Goal: Information Seeking & Learning: Check status

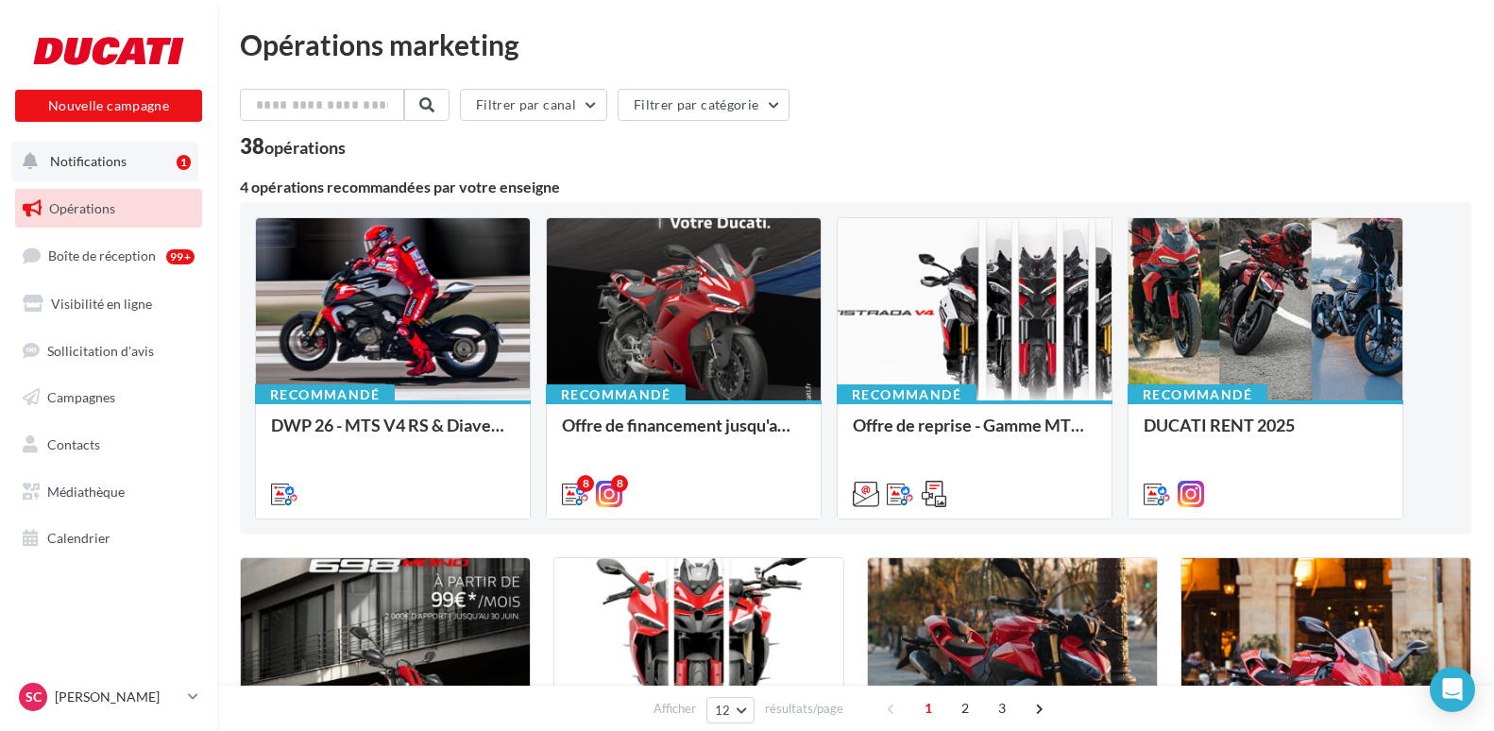
click at [148, 153] on button "Notifications 1" at bounding box center [104, 162] width 187 height 40
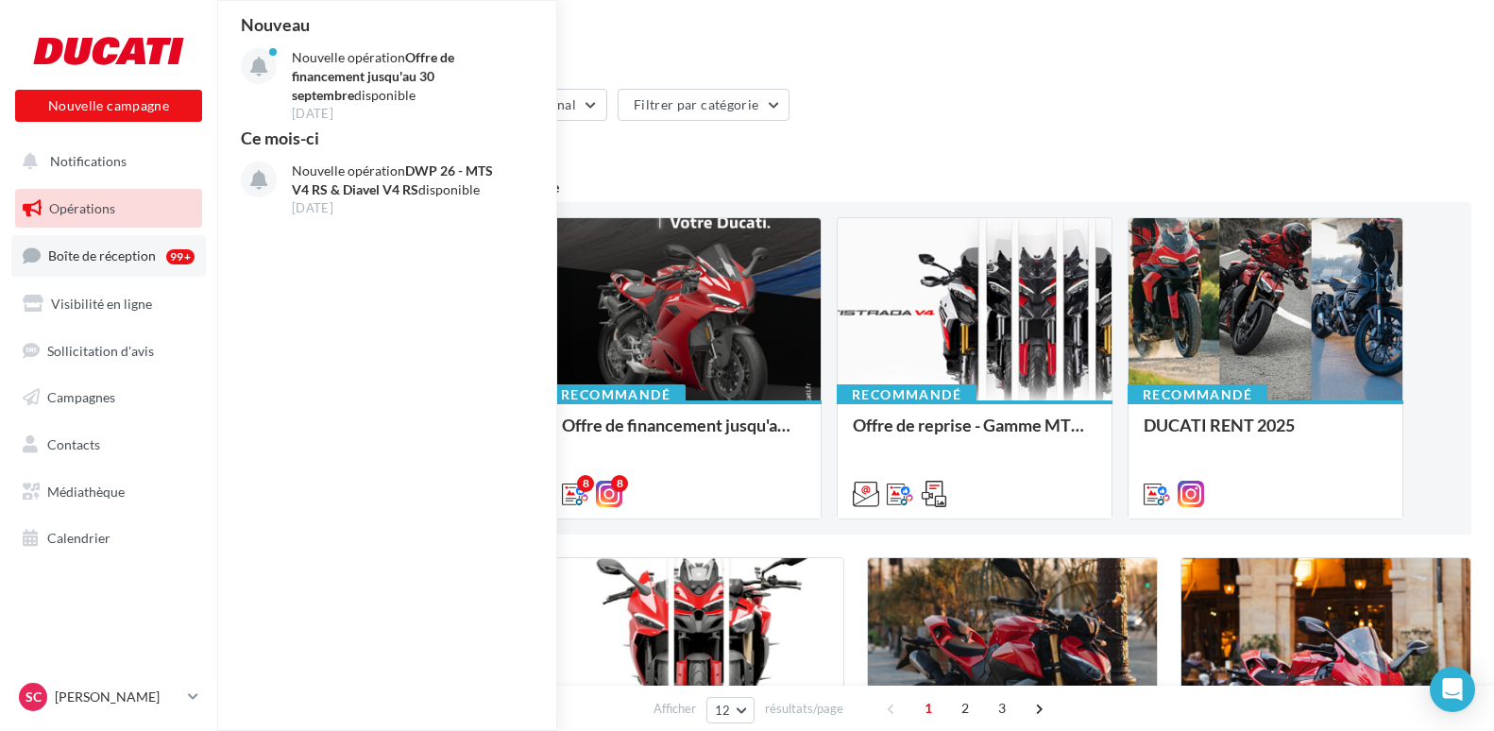
click at [93, 258] on span "Boîte de réception" at bounding box center [102, 255] width 108 height 16
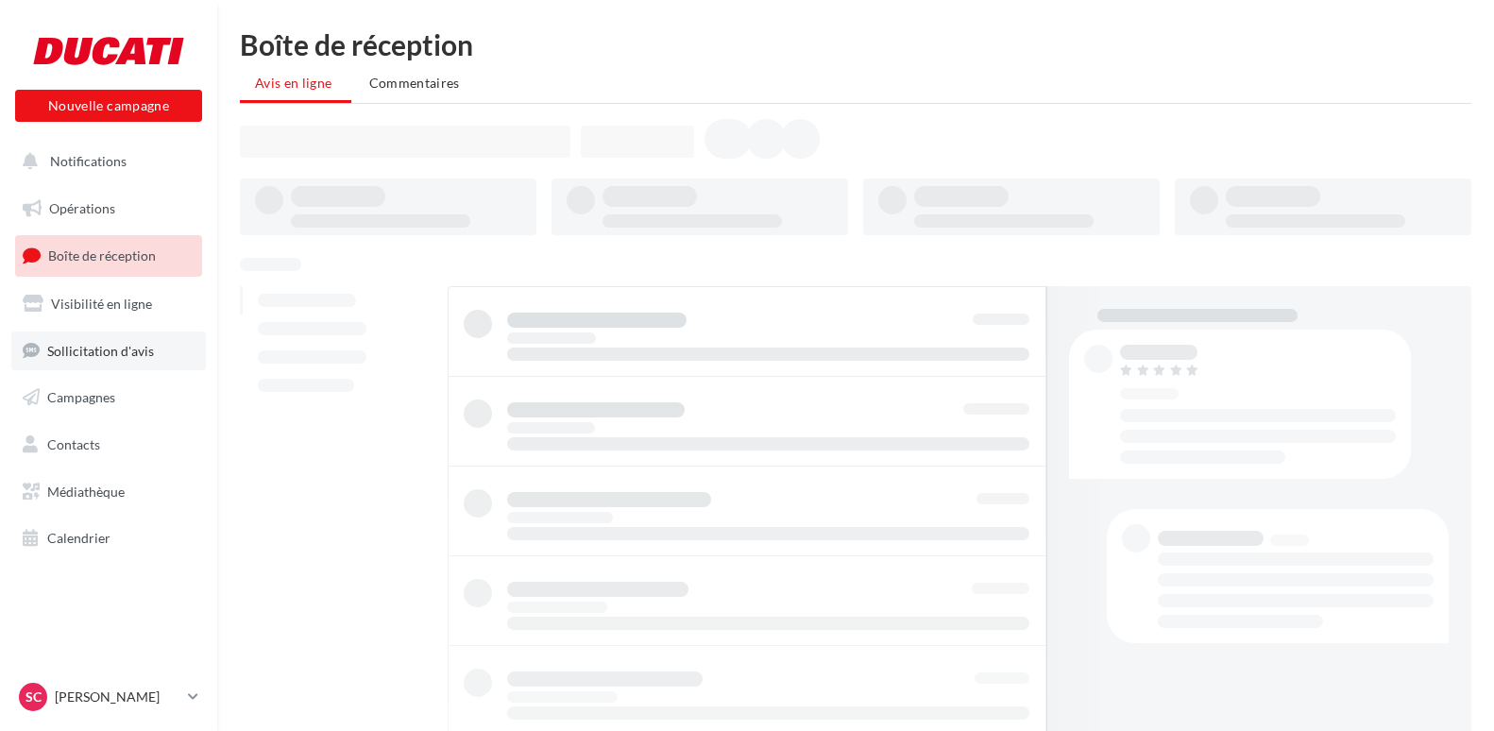
click at [77, 364] on link "Sollicitation d'avis" at bounding box center [108, 352] width 195 height 40
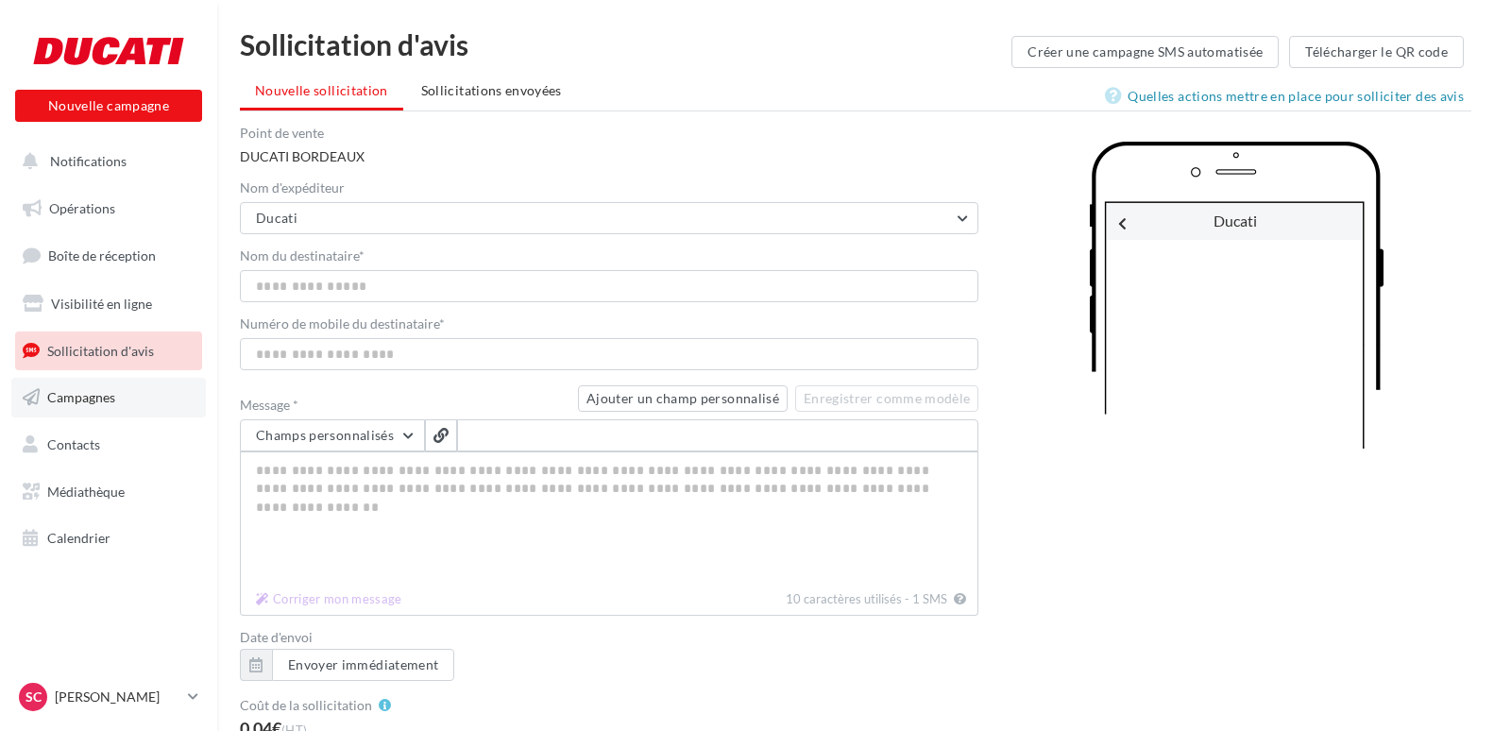
click at [79, 396] on span "Campagnes" at bounding box center [81, 397] width 68 height 16
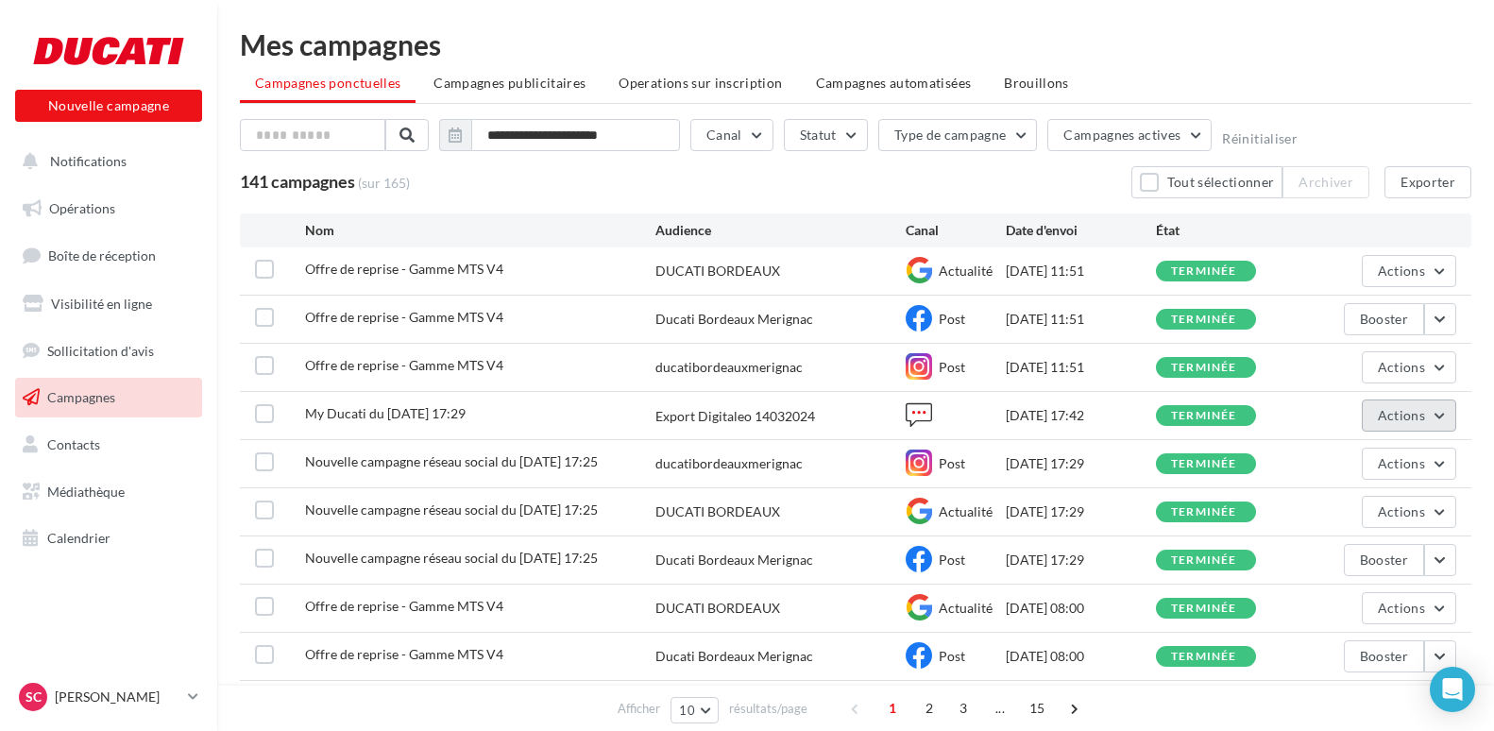
click at [1437, 417] on button "Actions" at bounding box center [1409, 416] width 94 height 32
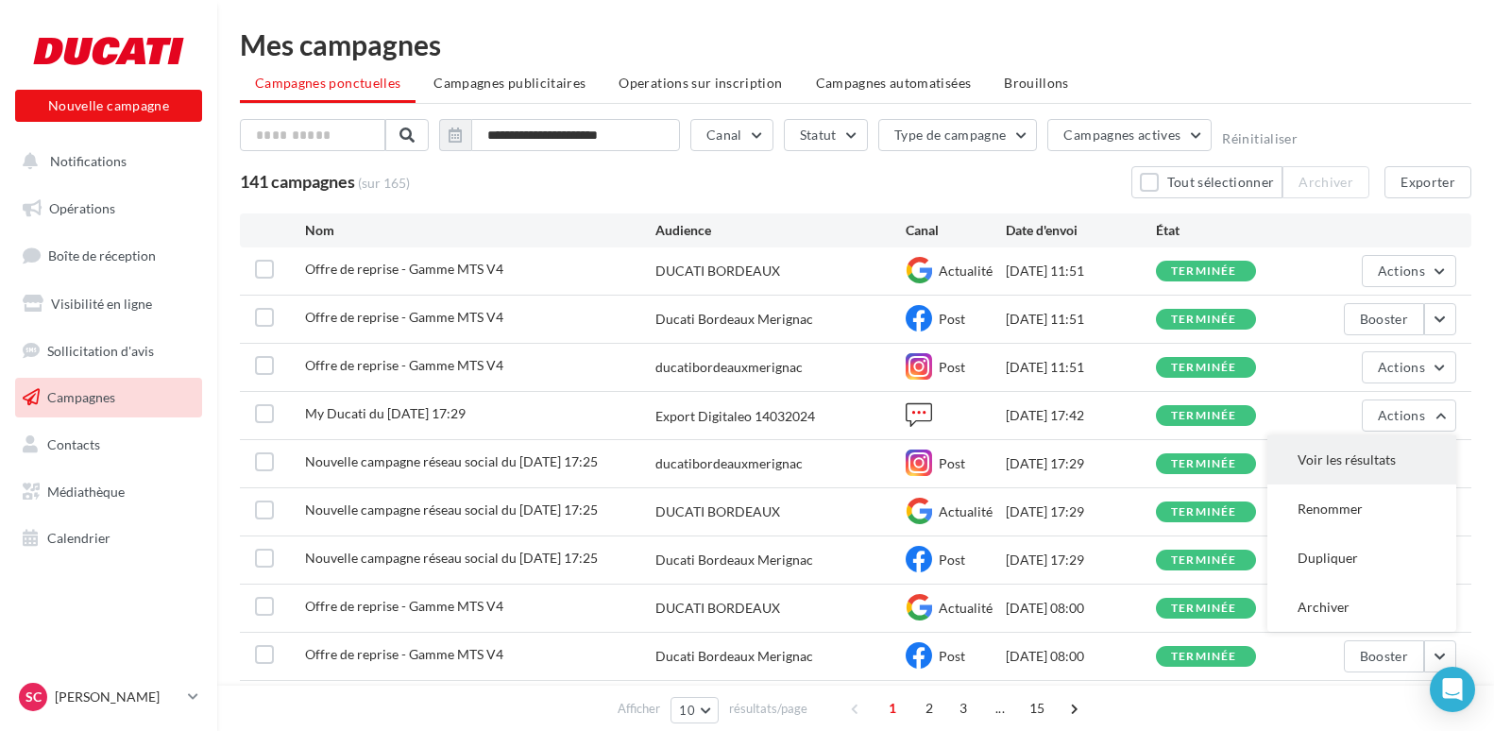
click at [1372, 455] on button "Voir les résultats" at bounding box center [1362, 459] width 189 height 49
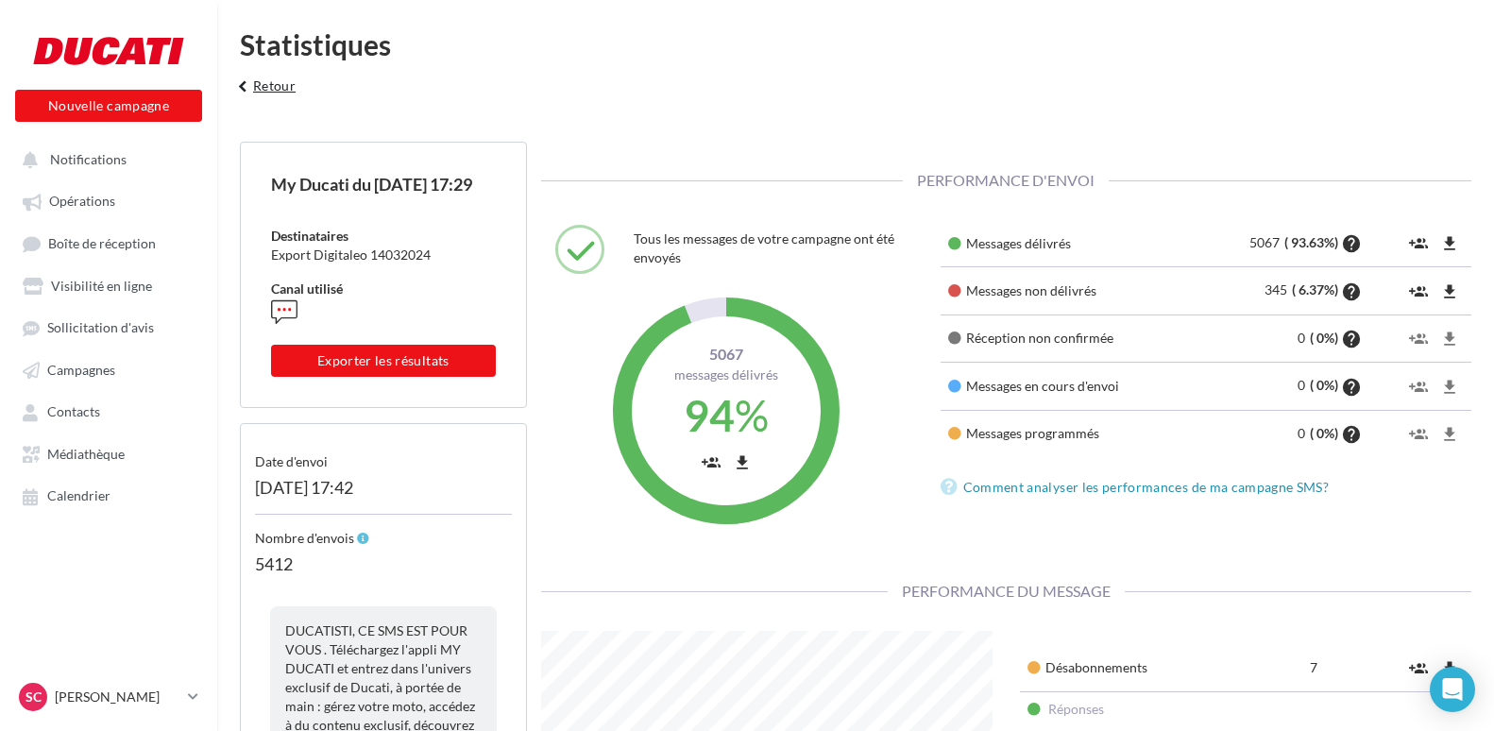
click at [283, 83] on button "keyboard_arrow_left Retour" at bounding box center [264, 93] width 78 height 38
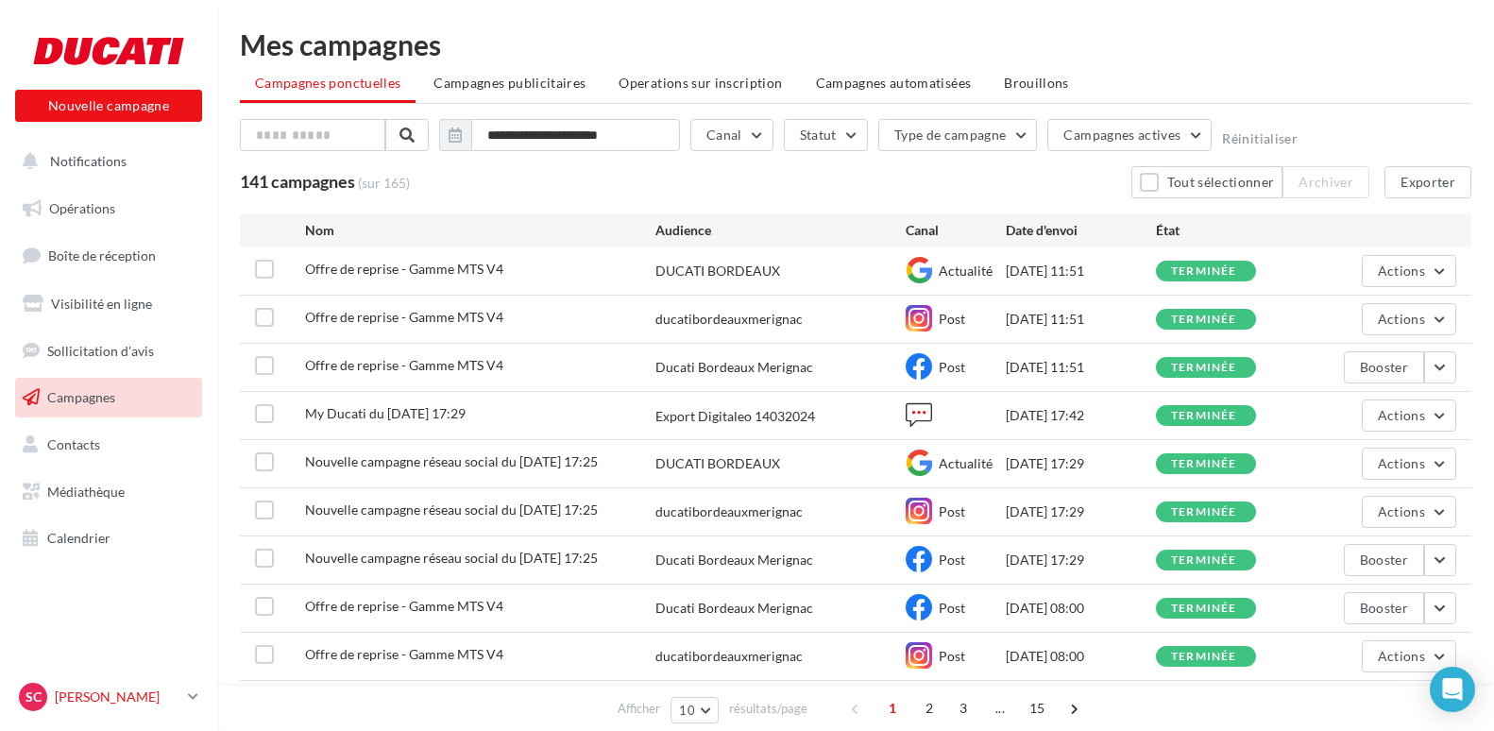
click at [62, 691] on p "[PERSON_NAME]" at bounding box center [118, 697] width 126 height 19
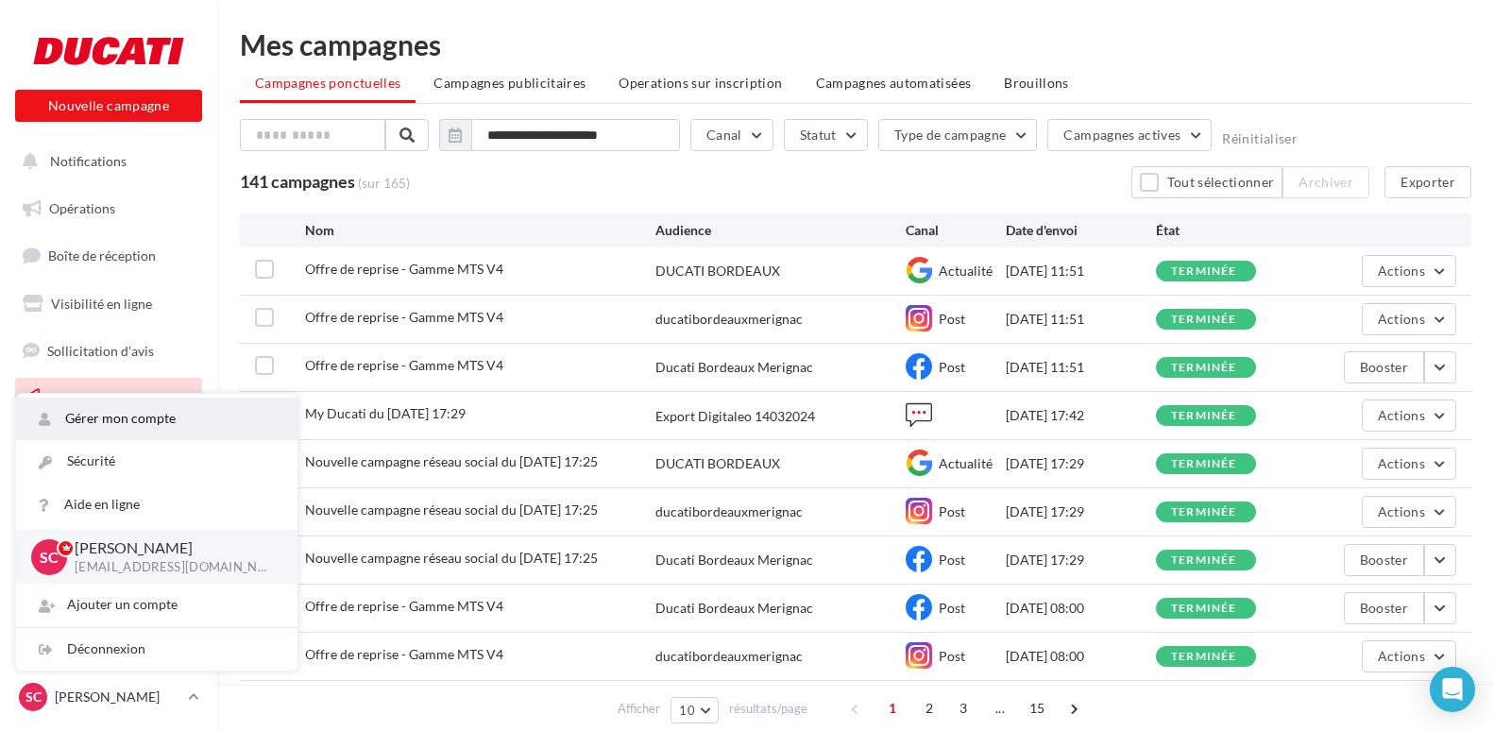
click at [103, 408] on link "Gérer mon compte" at bounding box center [156, 419] width 281 height 43
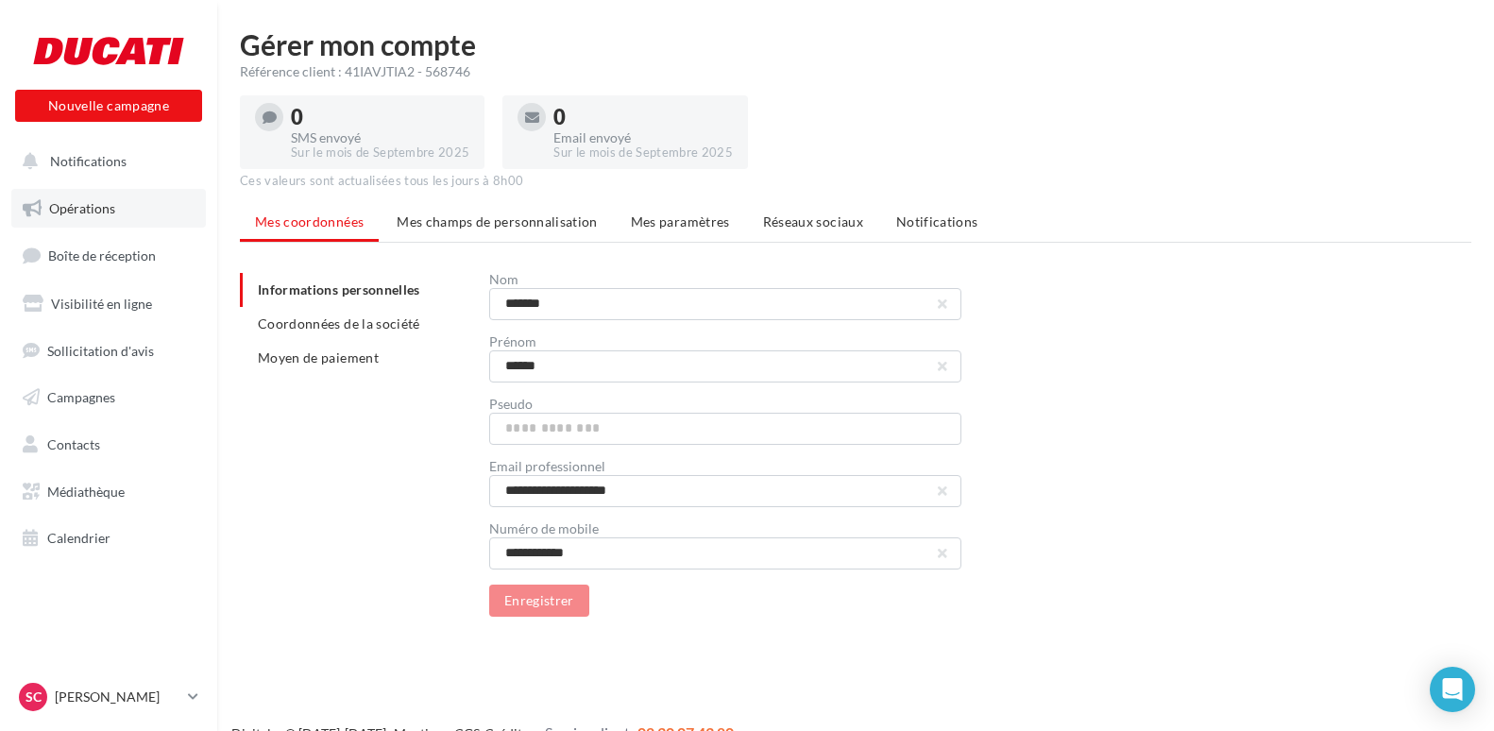
click at [106, 209] on span "Opérations" at bounding box center [82, 208] width 66 height 16
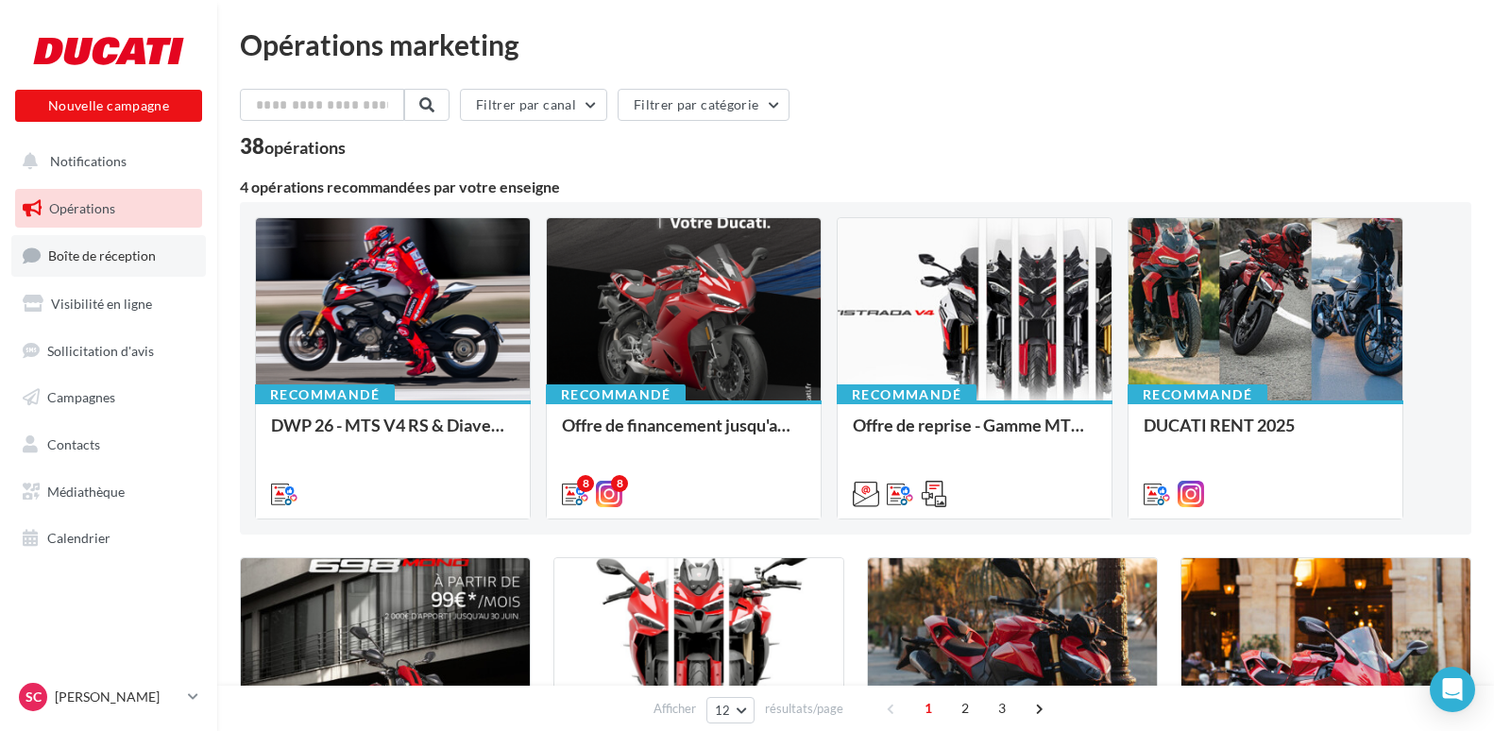
click at [93, 261] on span "Boîte de réception" at bounding box center [102, 255] width 108 height 16
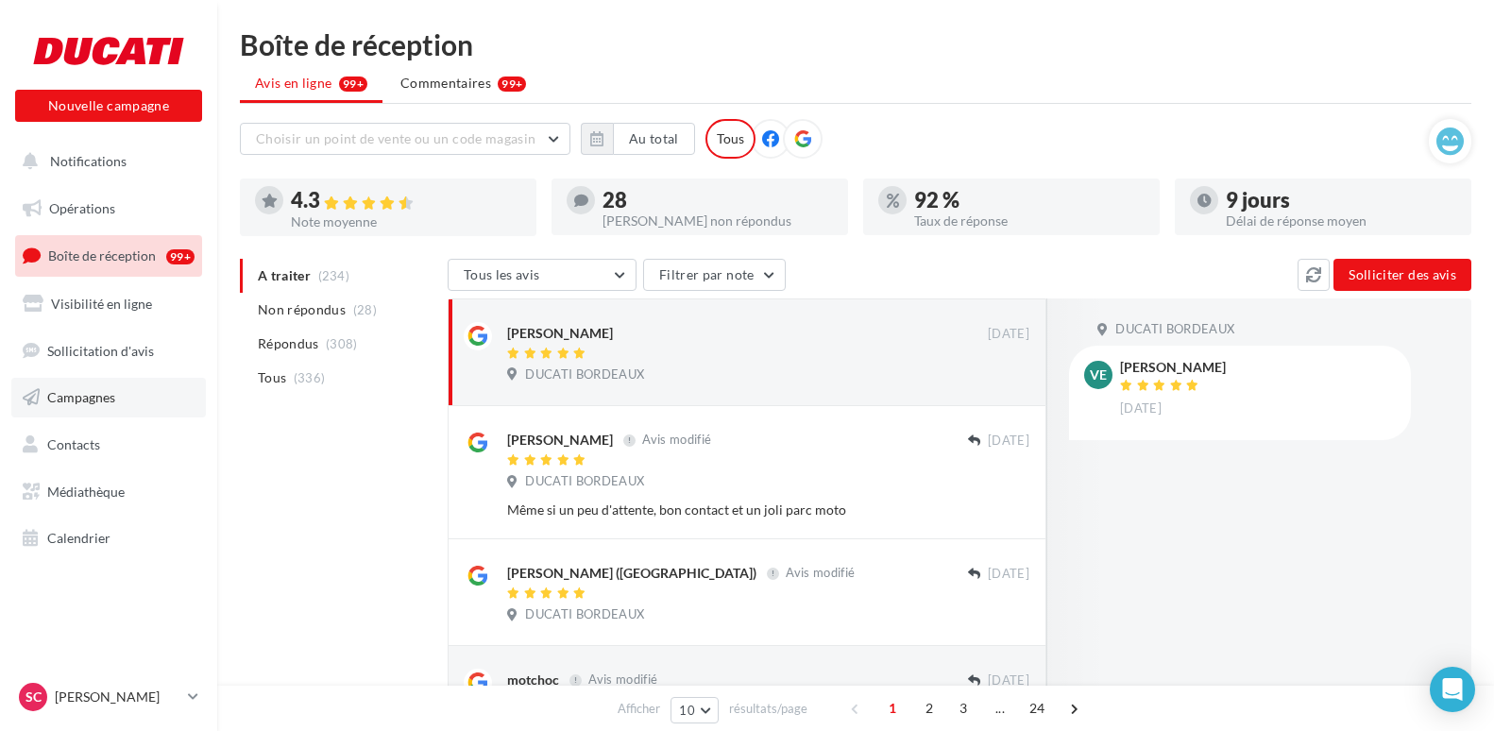
click at [99, 400] on span "Campagnes" at bounding box center [81, 397] width 68 height 16
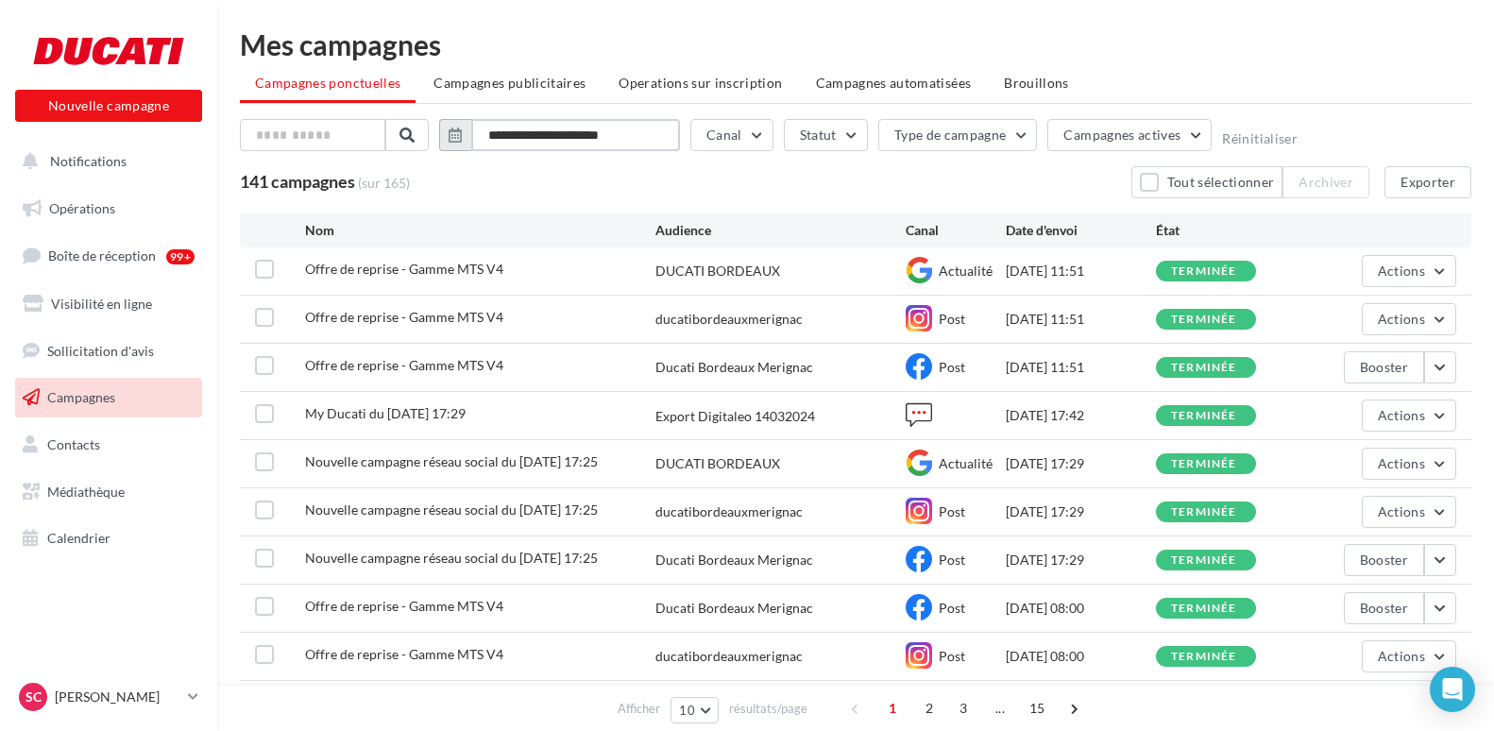
click at [649, 137] on input "**********" at bounding box center [575, 135] width 209 height 32
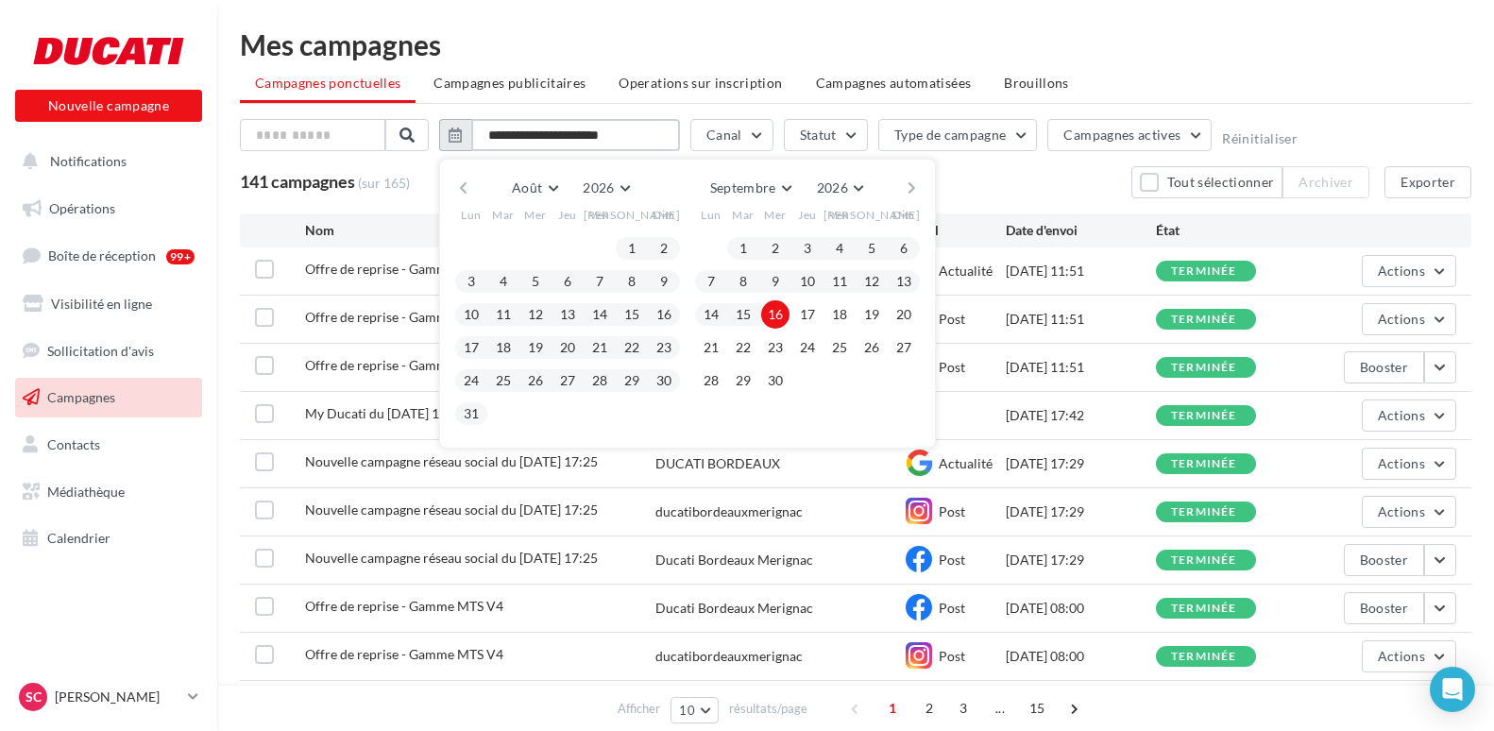
click at [649, 137] on input "**********" at bounding box center [575, 135] width 209 height 32
click at [481, 117] on div "**********" at bounding box center [856, 405] width 1232 height 751
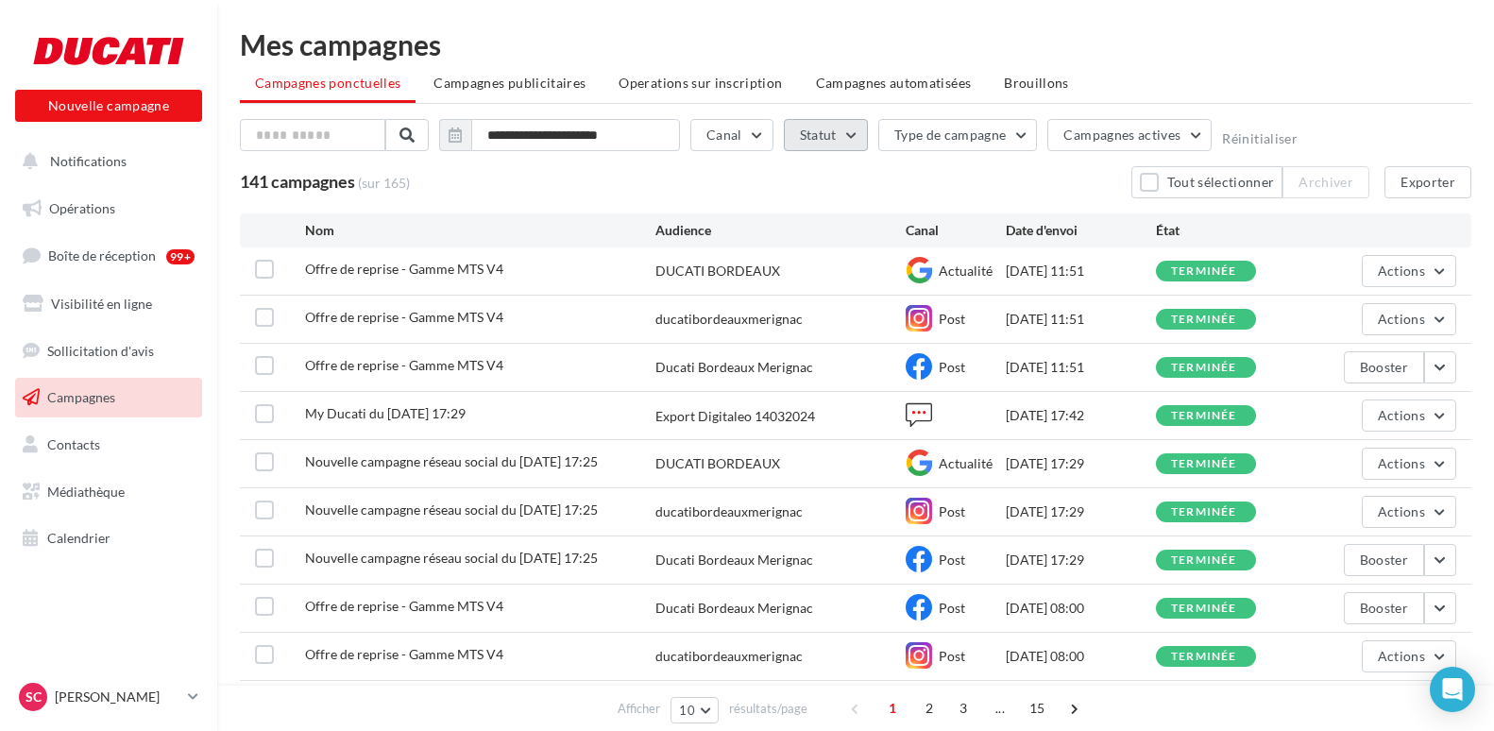
click at [843, 137] on button "Statut" at bounding box center [826, 135] width 84 height 32
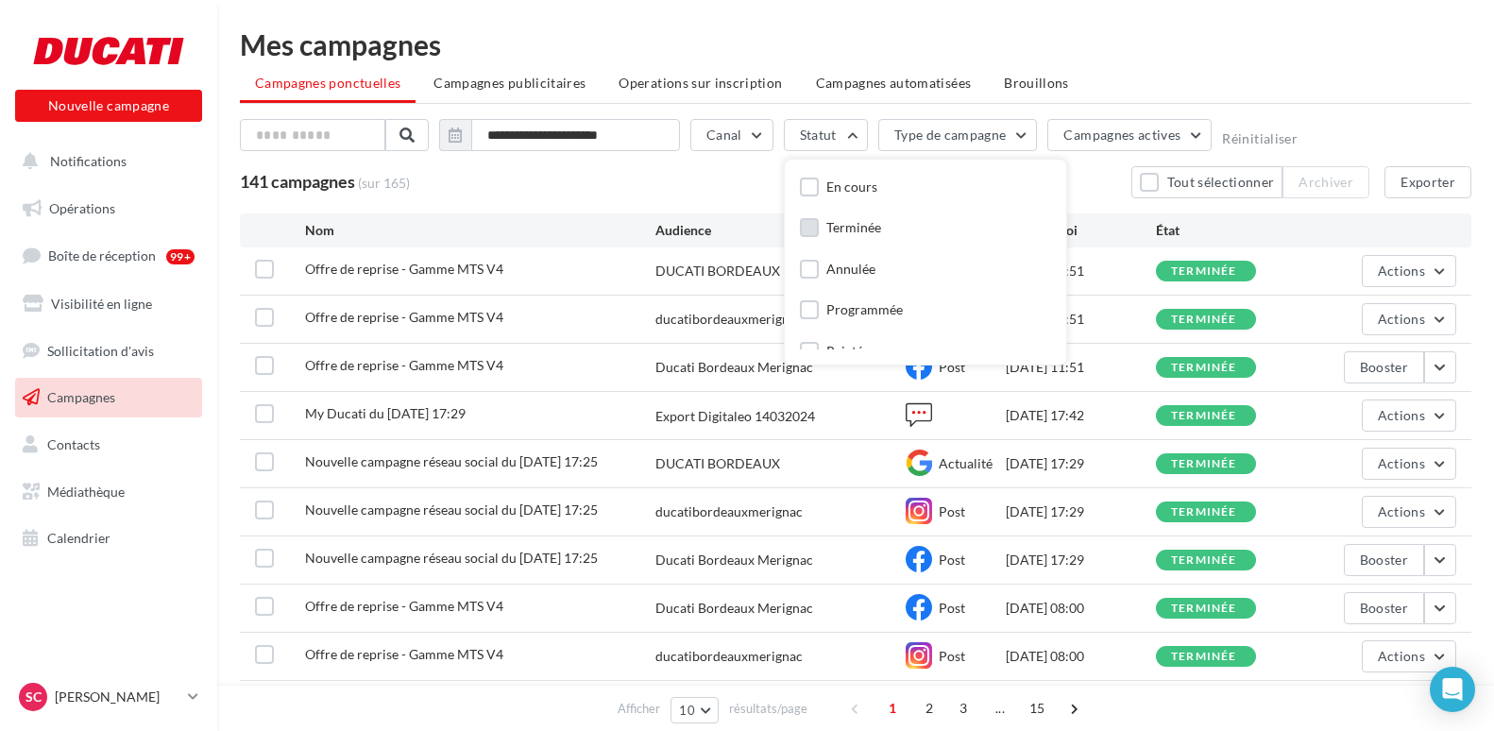
click at [844, 231] on div "Terminée" at bounding box center [854, 227] width 55 height 19
click at [573, 194] on div "141 campagnes (sur 165) Tout sélectionner Archiver Exporter" at bounding box center [856, 182] width 1232 height 32
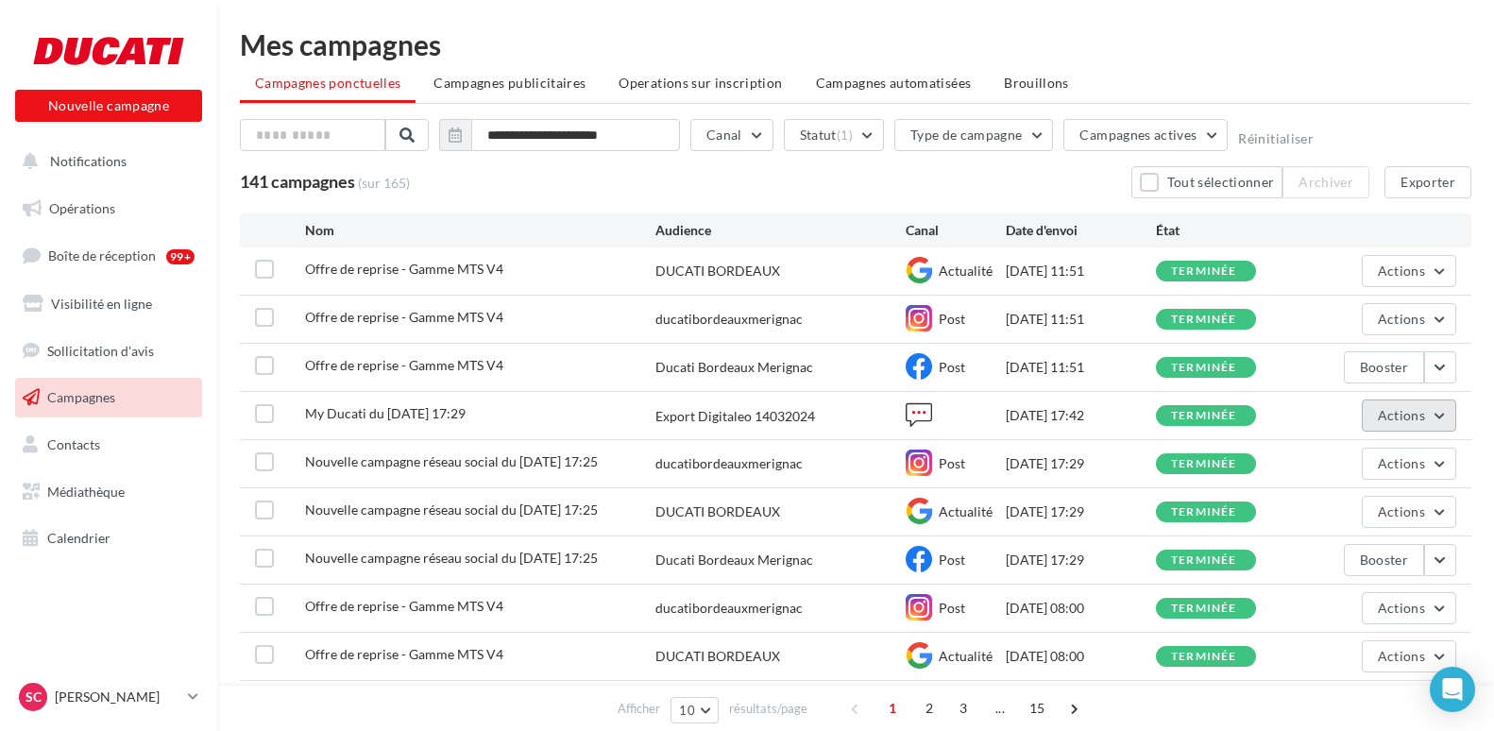
click at [1443, 418] on button "Actions" at bounding box center [1409, 416] width 94 height 32
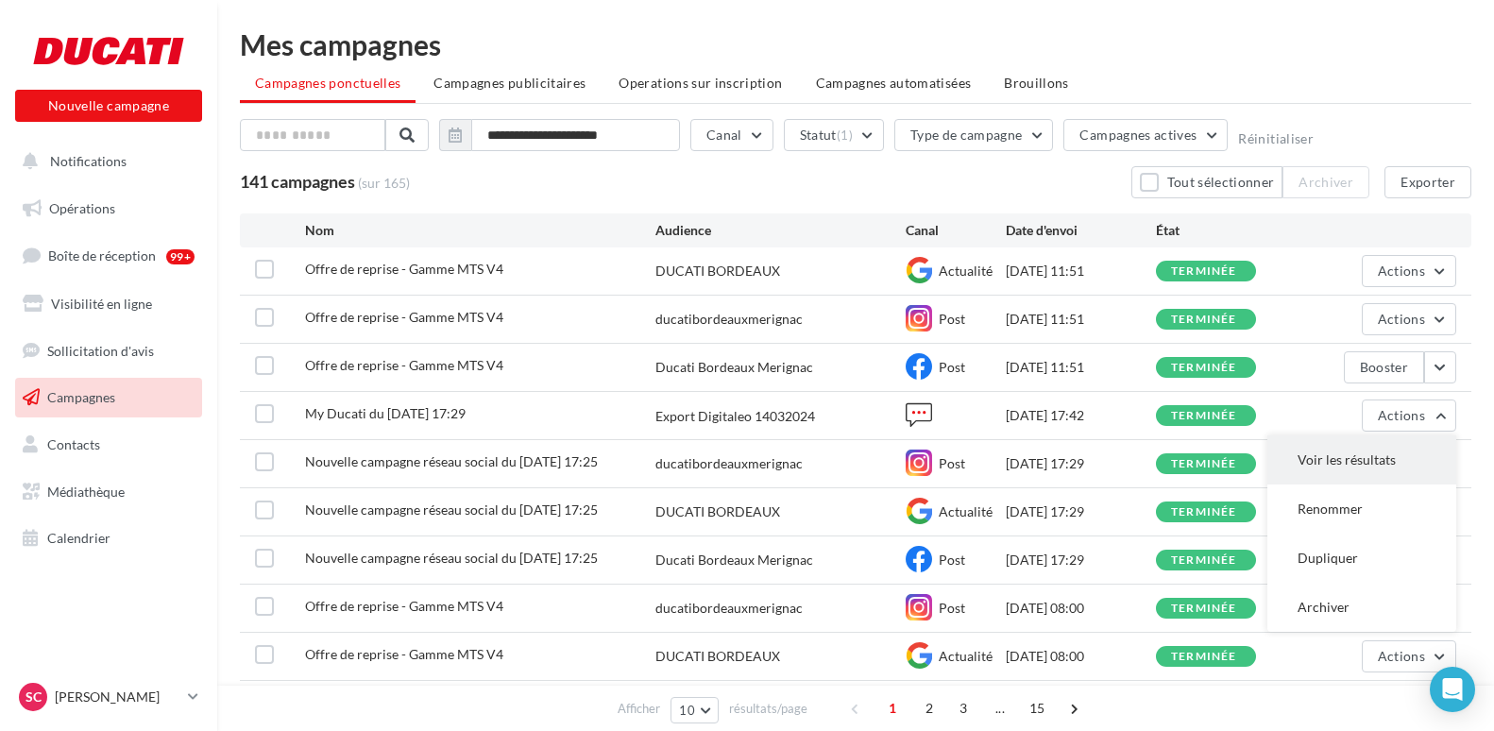
click at [1338, 463] on button "Voir les résultats" at bounding box center [1362, 459] width 189 height 49
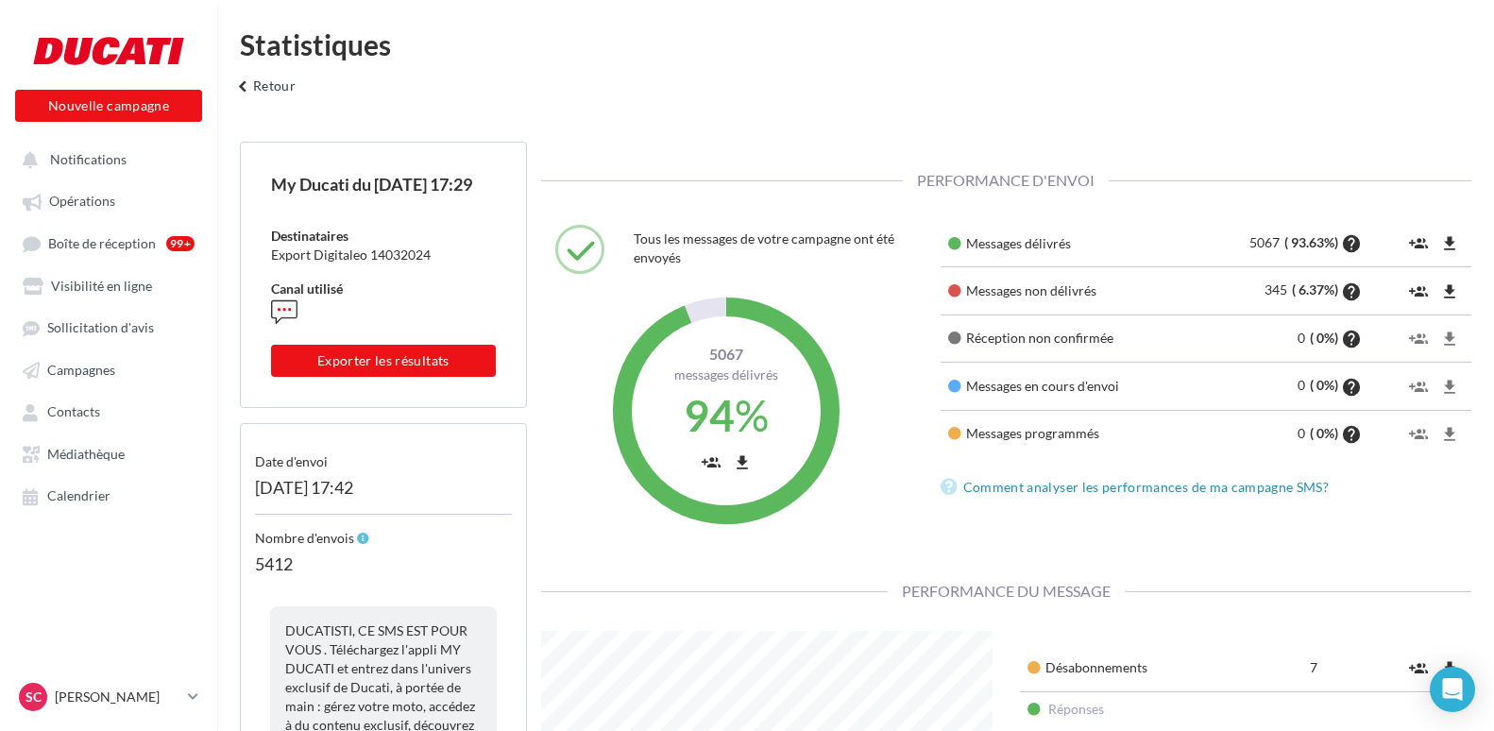
scroll to position [300, 480]
click at [447, 377] on button "Exporter les résultats" at bounding box center [383, 361] width 225 height 32
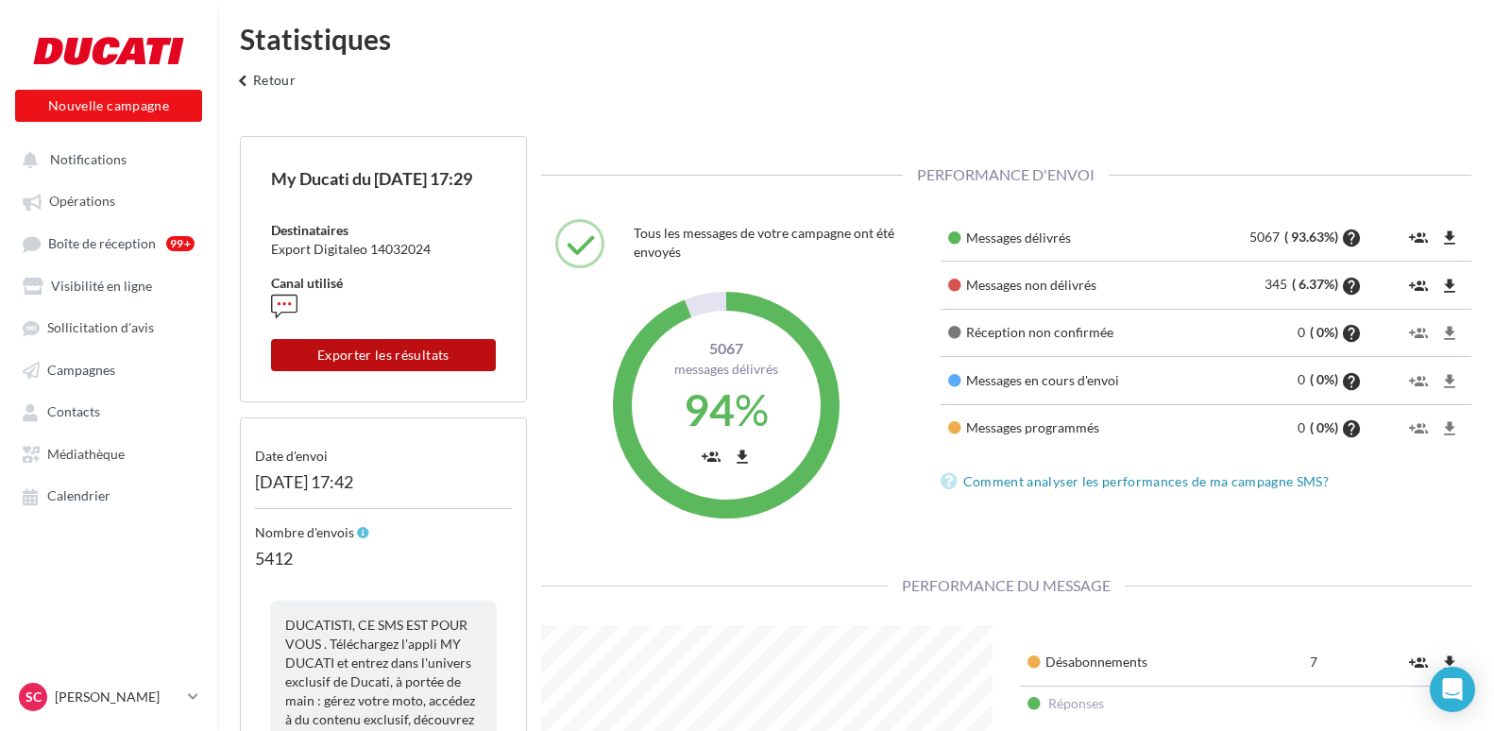
scroll to position [0, 0]
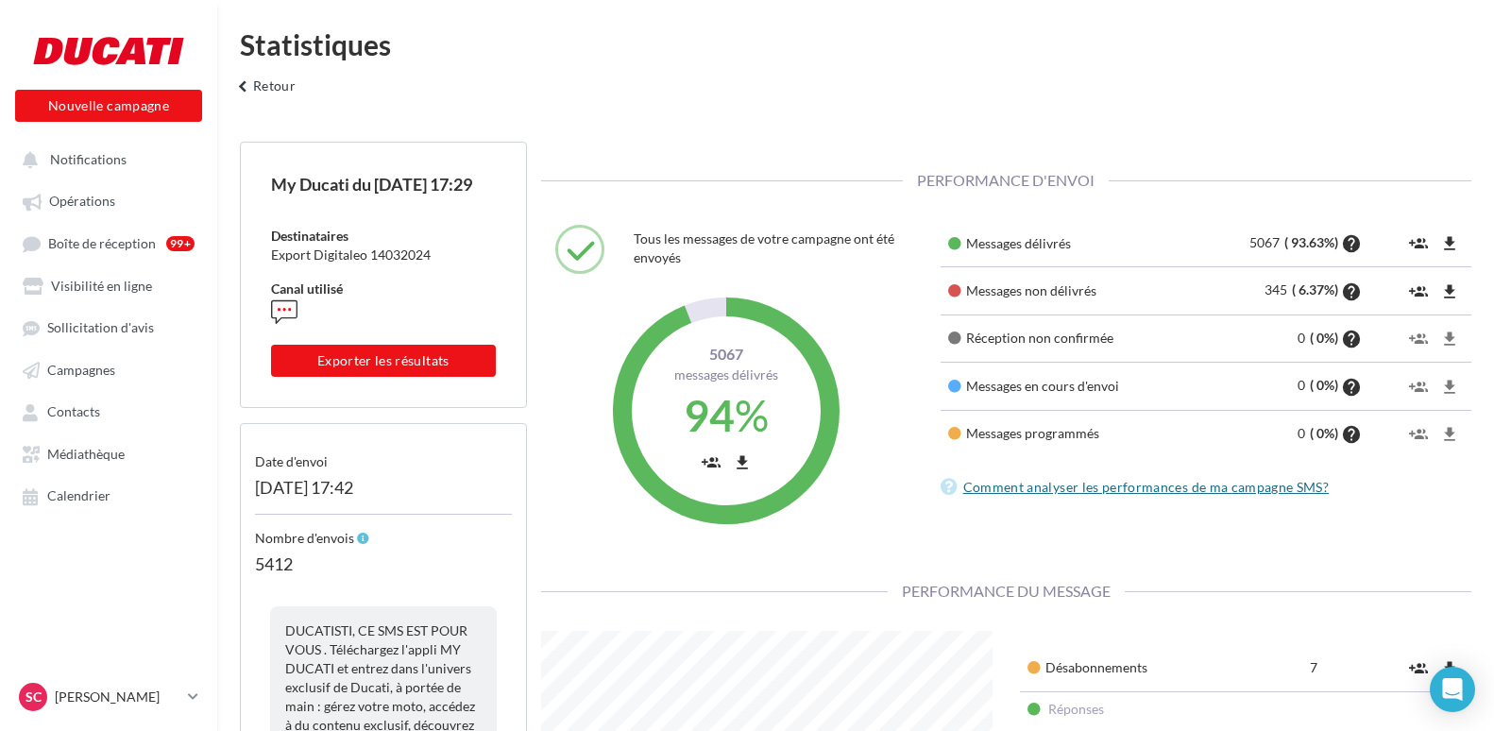
click at [1107, 489] on link "Comment analyser les performances de ma campagne SMS?" at bounding box center [1139, 487] width 397 height 23
